Goal: Find contact information

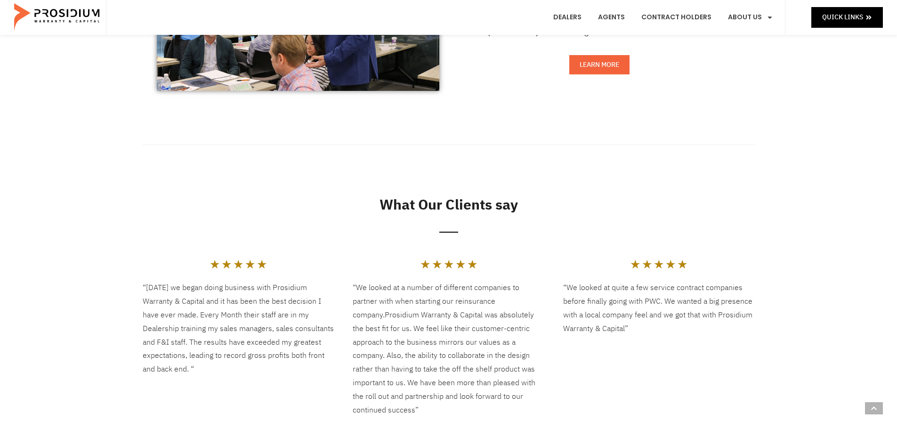
scroll to position [847, 0]
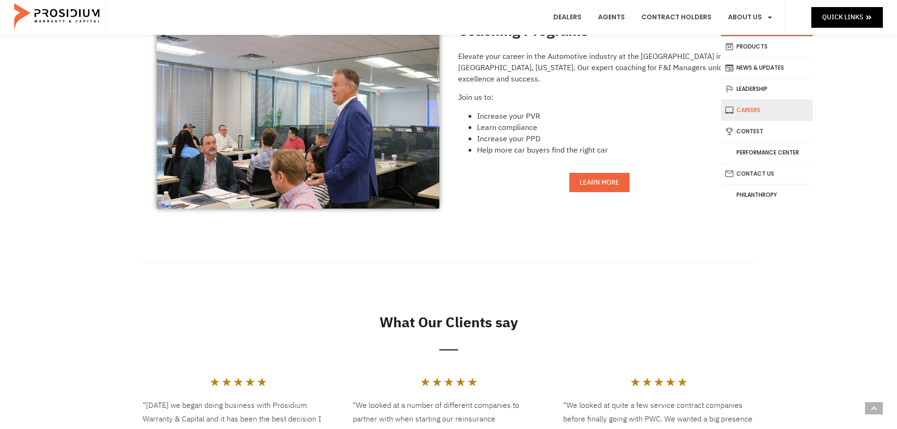
click at [752, 106] on link "Careers" at bounding box center [767, 110] width 92 height 21
click at [760, 168] on link "Contact Us" at bounding box center [767, 173] width 92 height 21
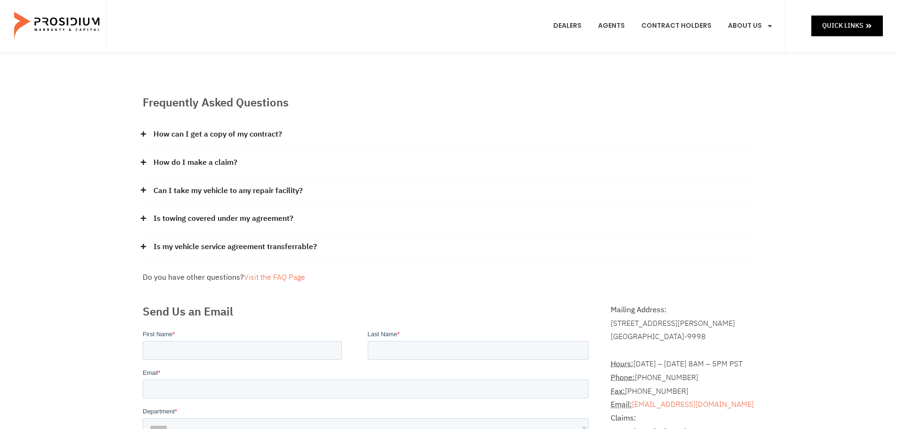
click at [184, 162] on link "How do I make a claim?" at bounding box center [195, 163] width 84 height 14
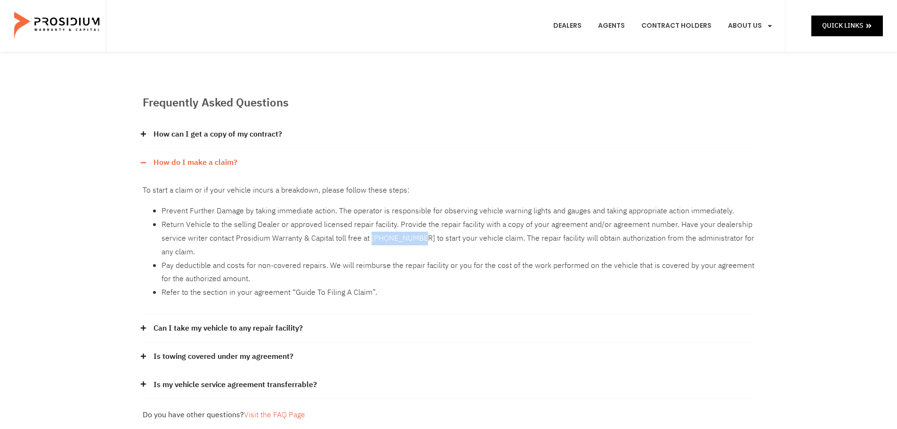
drag, startPoint x: 369, startPoint y: 237, endPoint x: 420, endPoint y: 240, distance: 50.9
click at [420, 240] on li "Return Vehicle to the selling Dealer or approved licensed repair facility. Prov…" at bounding box center [457, 238] width 593 height 40
copy li "[PHONE_NUMBER]"
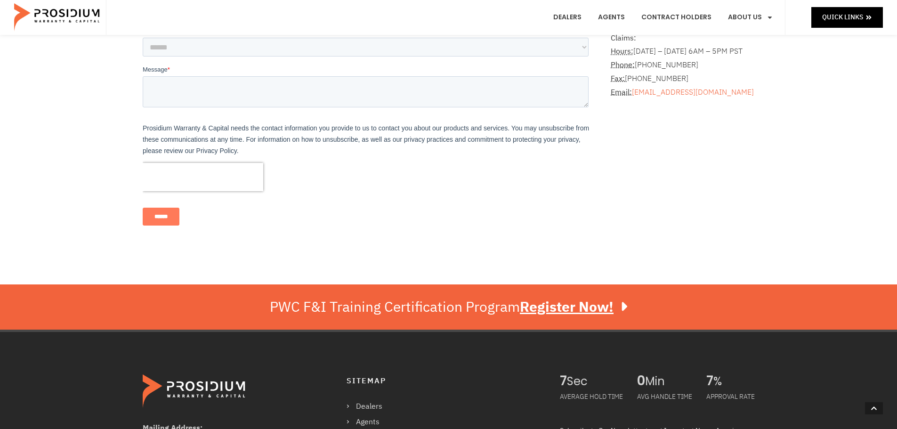
scroll to position [235, 0]
